Goal: Task Accomplishment & Management: Use online tool/utility

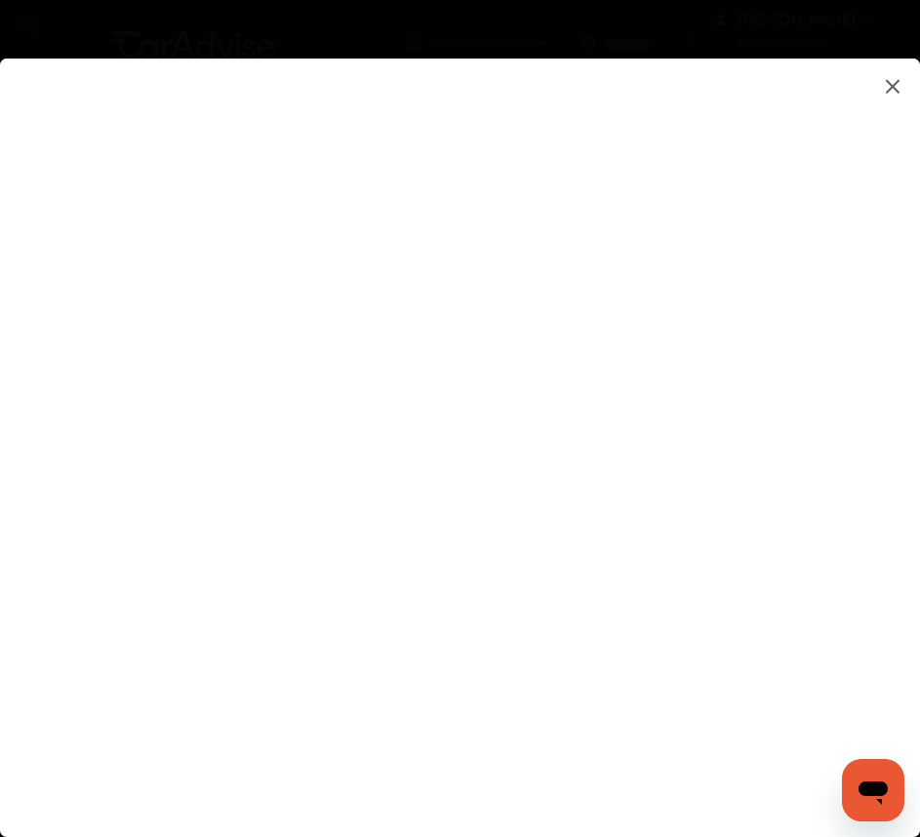
click at [324, 109] on flutter-view at bounding box center [460, 428] width 920 height 739
click at [498, 223] on flutter-view at bounding box center [460, 428] width 920 height 739
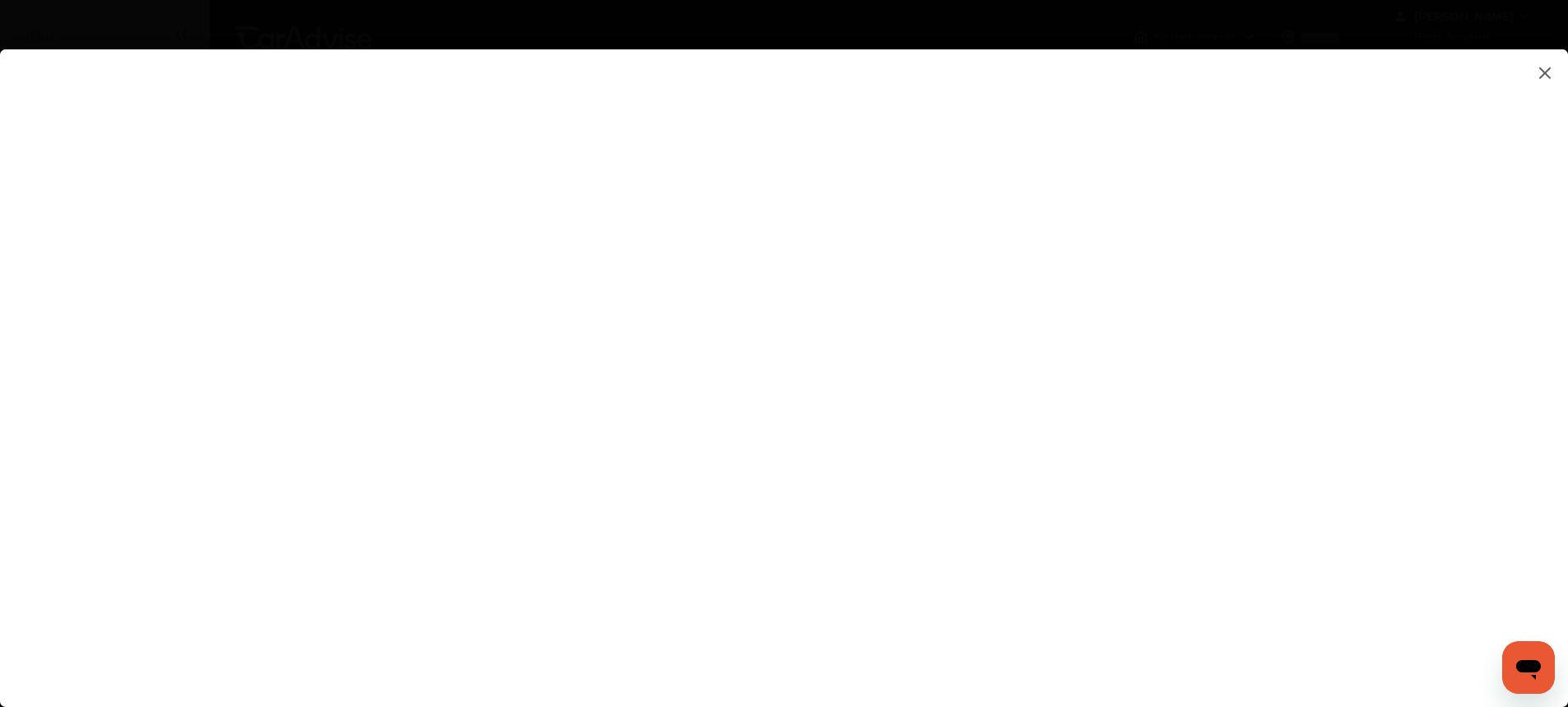
click at [696, 426] on flutter-view at bounding box center [784, 362] width 1568 height 624
